Goal: Navigation & Orientation: Find specific page/section

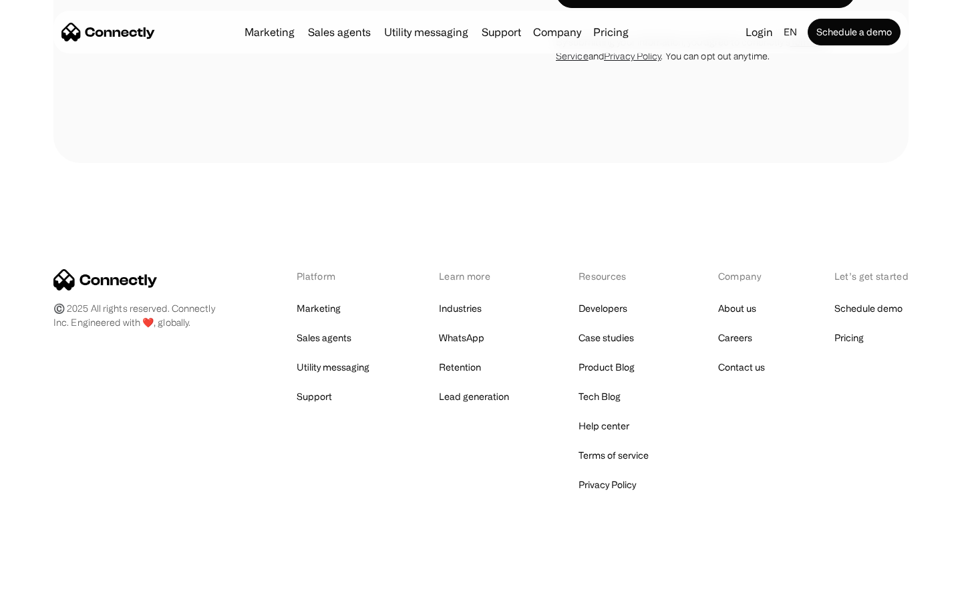
scroll to position [3787, 0]
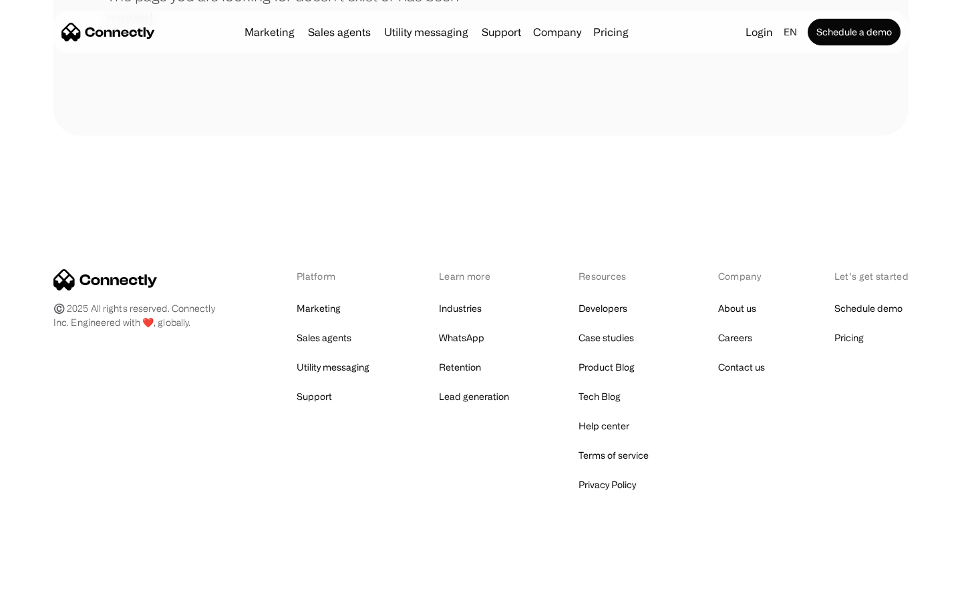
scroll to position [244, 0]
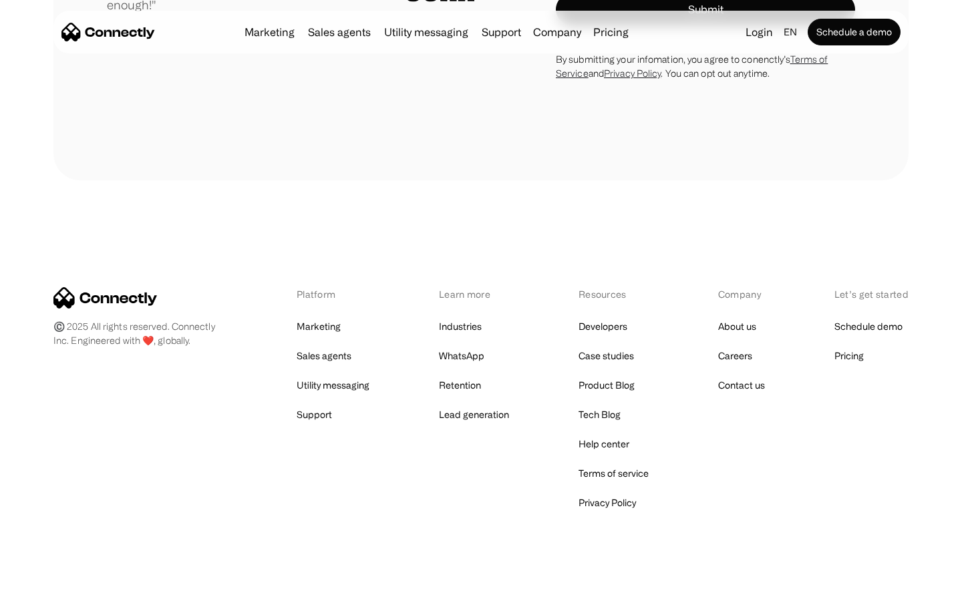
scroll to position [3721, 0]
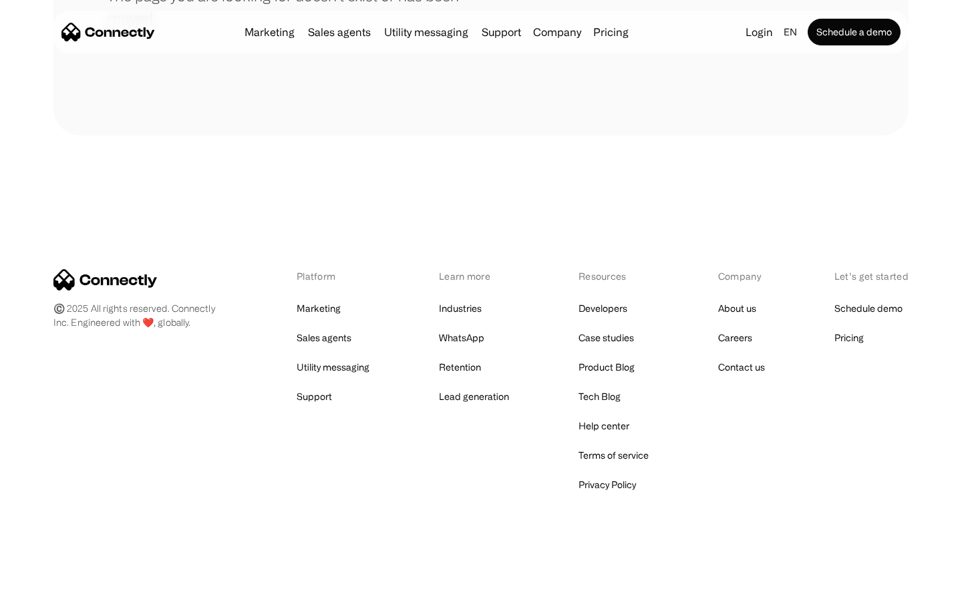
scroll to position [244, 0]
